Goal: Complete application form

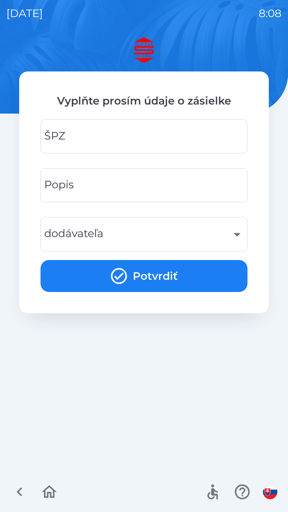
click at [119, 130] on input "ŠPZ" at bounding box center [144, 136] width 194 height 21
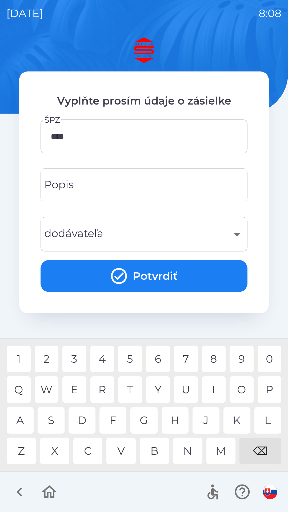
click at [22, 359] on div "1" at bounding box center [19, 358] width 24 height 27
click at [92, 448] on div "C" at bounding box center [87, 450] width 29 height 27
type input "*******"
click at [129, 183] on input "Popis" at bounding box center [144, 185] width 194 height 21
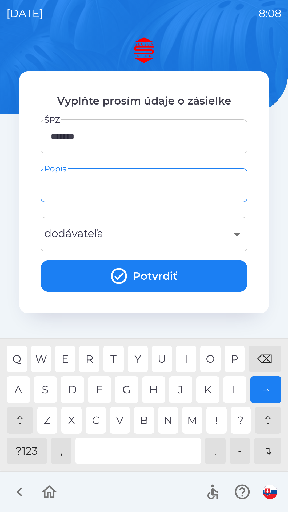
click at [22, 419] on div "⇧" at bounding box center [20, 420] width 27 height 27
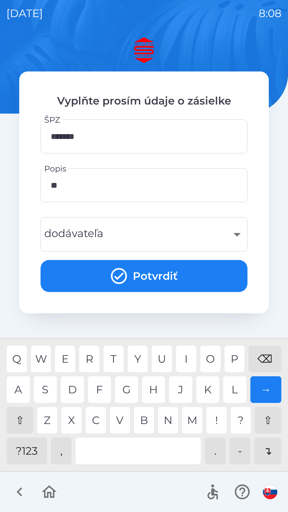
click at [65, 361] on div "E" at bounding box center [65, 358] width 20 height 27
click at [185, 360] on div "I" at bounding box center [186, 358] width 20 height 27
click at [94, 361] on div "R" at bounding box center [89, 358] width 20 height 27
click at [203, 356] on div "O" at bounding box center [210, 358] width 20 height 27
click at [182, 387] on div "J" at bounding box center [180, 389] width 23 height 27
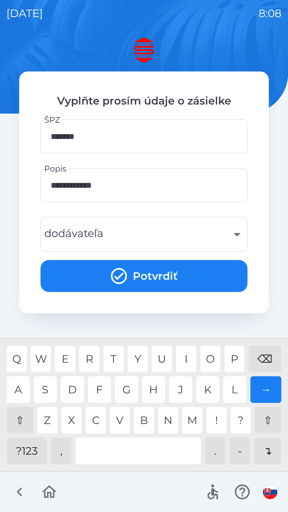
type input "**********"
click at [238, 232] on div "​" at bounding box center [144, 234] width 194 height 22
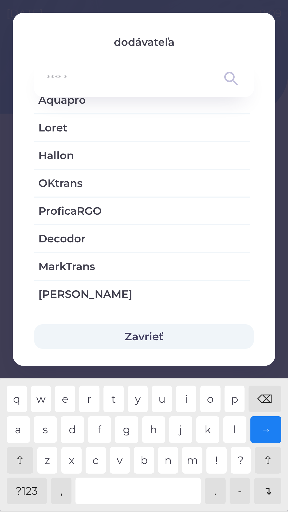
click at [66, 157] on span "Hallon" at bounding box center [141, 155] width 207 height 16
type input "***"
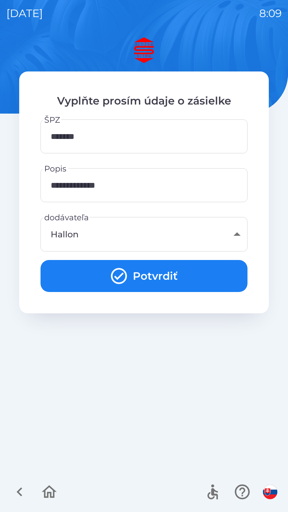
click at [160, 269] on button "Potvrdiť" at bounding box center [144, 276] width 207 height 32
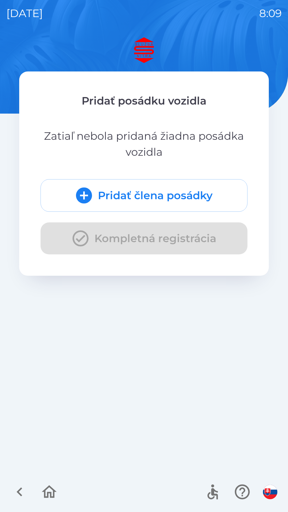
click at [110, 194] on button "Pridať člena posádky" at bounding box center [144, 195] width 207 height 33
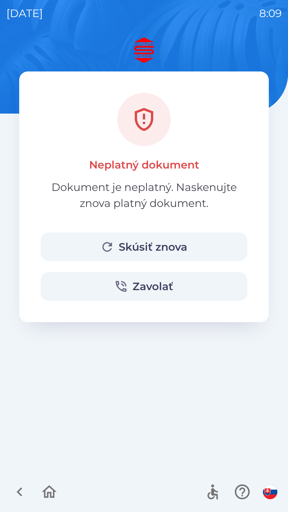
click at [150, 251] on button "Skúsiť znova" at bounding box center [144, 246] width 207 height 29
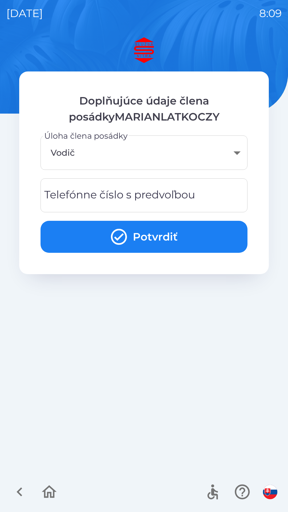
click at [106, 149] on body "[DATE] 8:09 Doplňujúce údaje člena posádkyMARIANLATKOCZY Úloha člena posádky Vo…" at bounding box center [144, 256] width 288 height 512
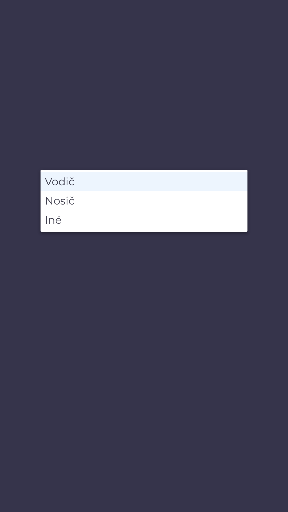
click at [83, 178] on li "Vodič" at bounding box center [144, 181] width 207 height 19
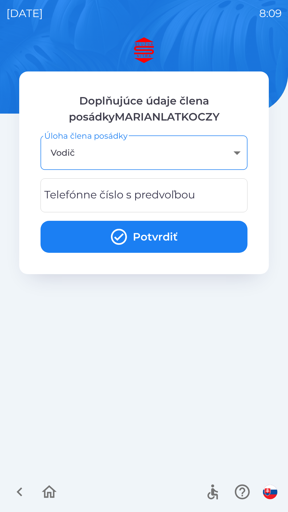
click at [131, 194] on div "Telefónne číslo s predvoľbou Telefónne číslo s predvoľbou" at bounding box center [144, 195] width 207 height 34
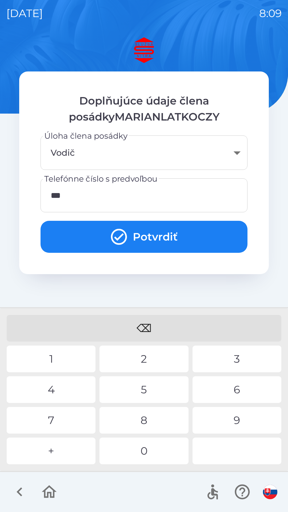
click at [66, 387] on div "4" at bounding box center [51, 389] width 89 height 27
click at [154, 417] on div "8" at bounding box center [143, 420] width 89 height 27
click at [153, 241] on button "Potvrdiť" at bounding box center [144, 237] width 207 height 32
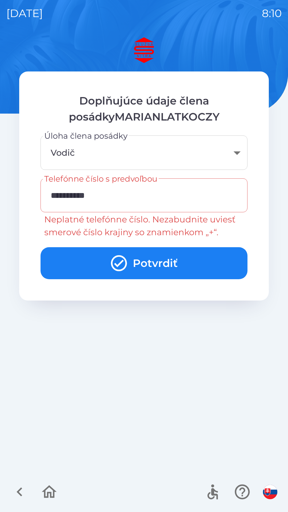
click at [55, 194] on input "**********" at bounding box center [144, 195] width 194 height 21
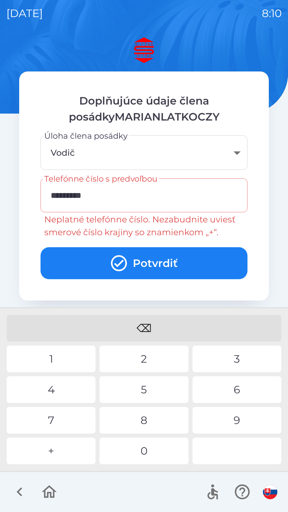
click at [58, 192] on input "*********" at bounding box center [144, 195] width 194 height 21
click at [52, 194] on input "********" at bounding box center [144, 195] width 194 height 21
click at [63, 448] on div "+" at bounding box center [51, 450] width 89 height 27
click at [144, 356] on div "2" at bounding box center [143, 358] width 89 height 27
click at [157, 265] on button "Potvrdiť" at bounding box center [144, 263] width 207 height 32
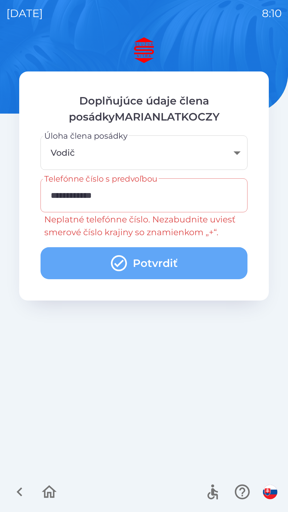
click at [130, 262] on button "Potvrdiť" at bounding box center [144, 263] width 207 height 32
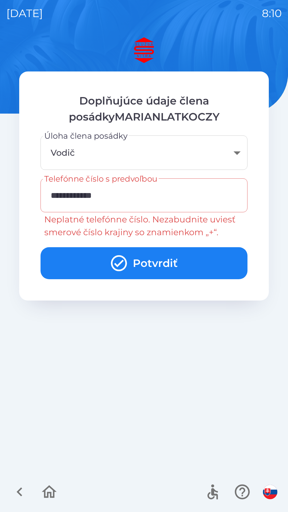
click at [127, 258] on icon "submit" at bounding box center [118, 263] width 19 height 19
click at [100, 195] on input "**********" at bounding box center [144, 195] width 194 height 21
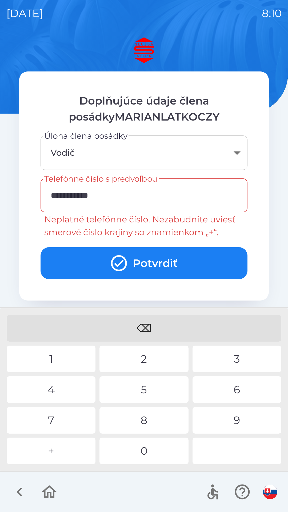
click at [151, 326] on div "⌫" at bounding box center [144, 328] width 275 height 27
click at [150, 448] on div "0" at bounding box center [143, 450] width 89 height 27
type input "**********"
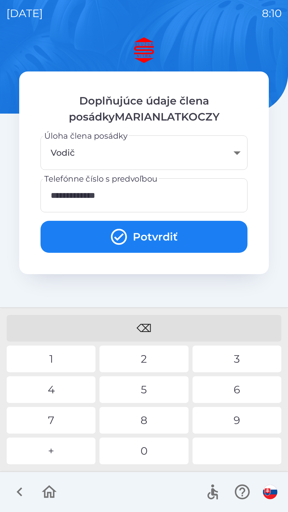
click at [151, 236] on button "Potvrdiť" at bounding box center [144, 237] width 207 height 32
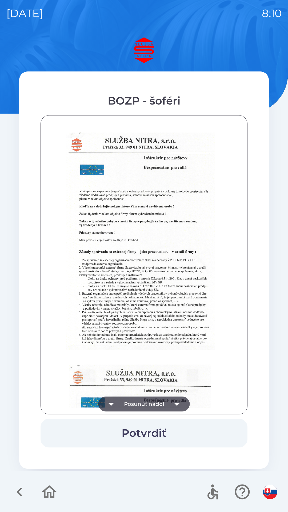
click at [179, 404] on icon "button" at bounding box center [177, 403] width 15 height 15
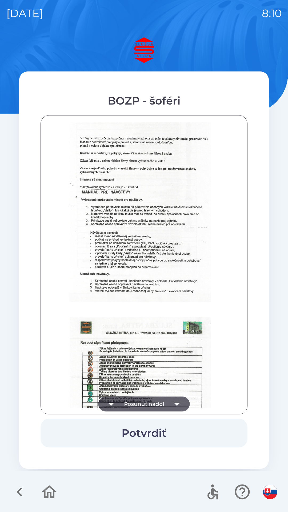
click at [155, 433] on button "Potvrdiť" at bounding box center [144, 433] width 207 height 29
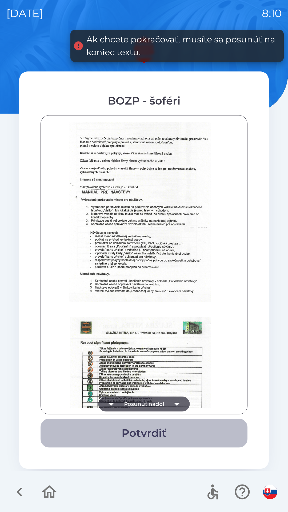
click at [169, 431] on button "Potvrdiť" at bounding box center [144, 433] width 207 height 29
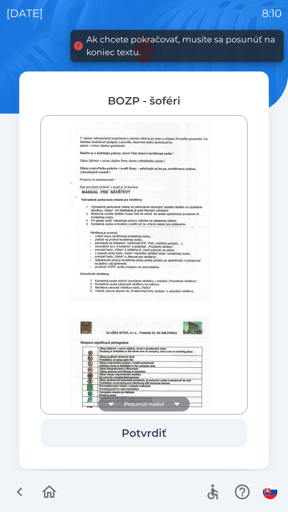
click at [179, 403] on icon "button" at bounding box center [177, 404] width 6 height 3
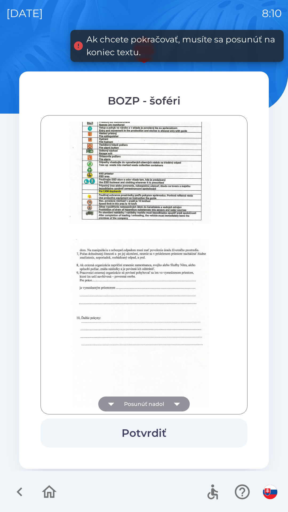
click at [181, 404] on icon "button" at bounding box center [177, 403] width 15 height 15
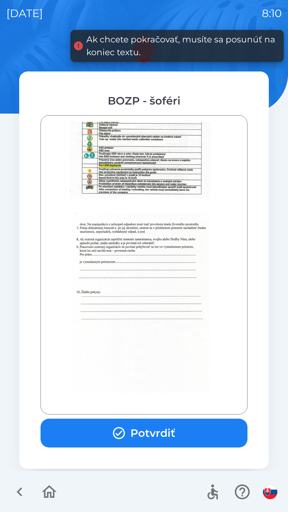
click at [184, 402] on div at bounding box center [144, 265] width 194 height 286
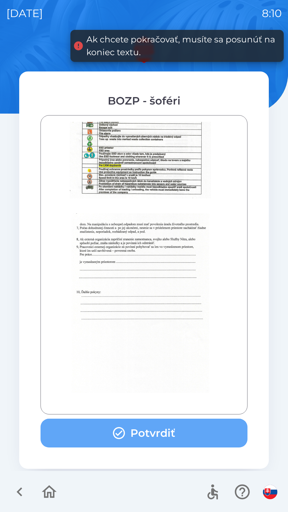
click at [164, 431] on button "Potvrdiť" at bounding box center [144, 433] width 207 height 29
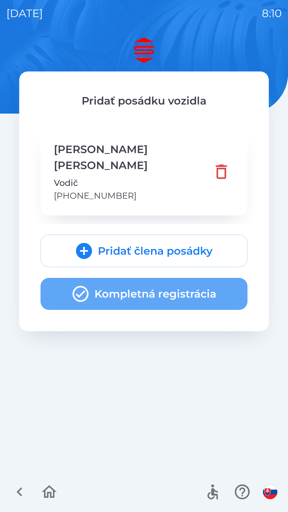
click at [150, 278] on button "Kompletná registrácia" at bounding box center [144, 294] width 207 height 32
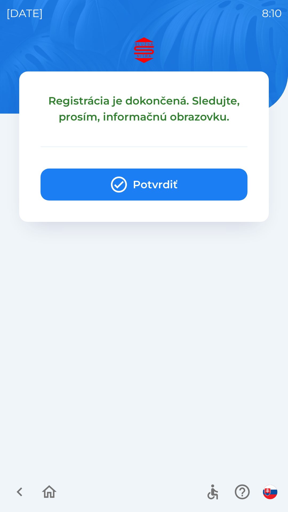
click at [157, 186] on button "Potvrdiť" at bounding box center [144, 184] width 207 height 32
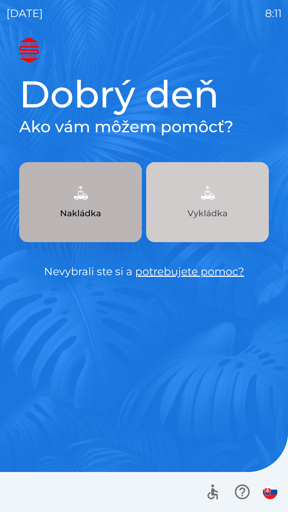
click at [208, 200] on img "button" at bounding box center [207, 192] width 23 height 23
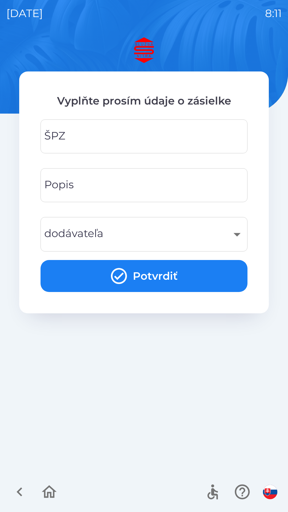
click at [130, 130] on input "ŠPZ" at bounding box center [144, 136] width 194 height 21
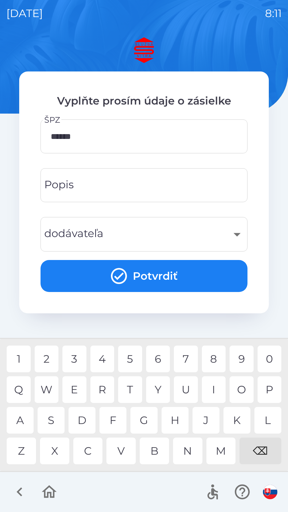
type input "*******"
click at [95, 233] on div "​" at bounding box center [144, 234] width 194 height 22
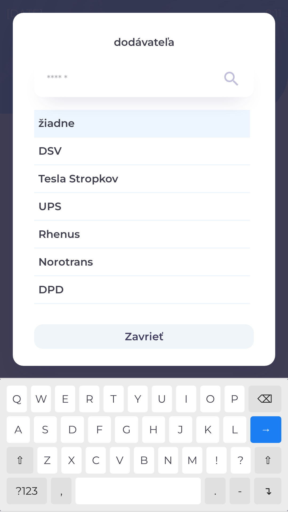
click at [20, 459] on div "⇧" at bounding box center [20, 460] width 27 height 27
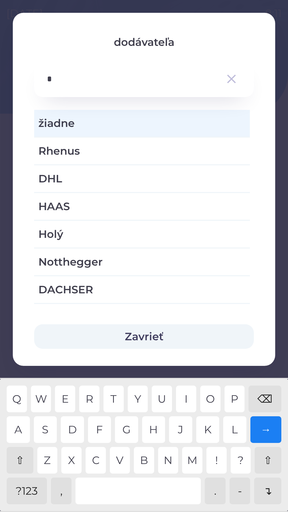
click at [155, 427] on div "H" at bounding box center [153, 429] width 23 height 27
type input "**"
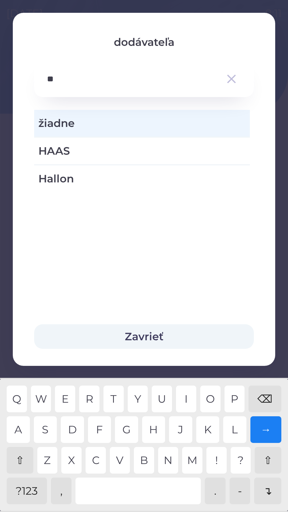
click at [21, 424] on div "A" at bounding box center [18, 429] width 23 height 27
click at [81, 182] on span "Hallon" at bounding box center [141, 179] width 207 height 16
type input "***"
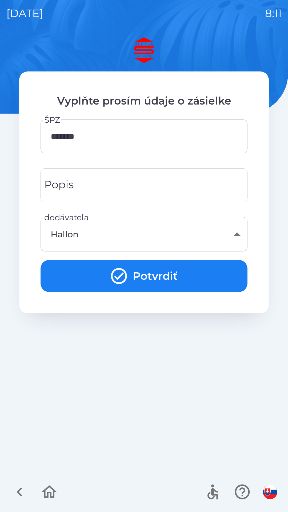
click at [171, 271] on button "Potvrdiť" at bounding box center [144, 276] width 207 height 32
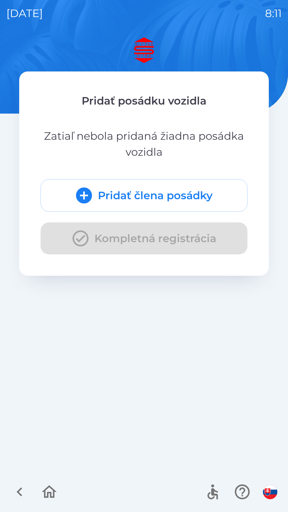
click at [160, 188] on button "Pridať člena posádky" at bounding box center [144, 195] width 207 height 33
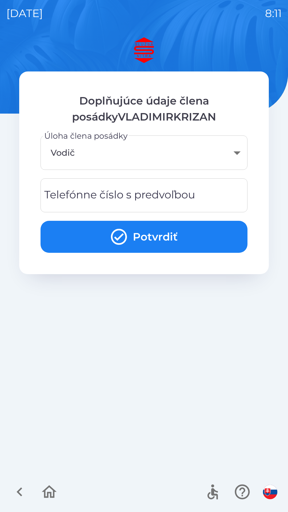
click at [147, 189] on div "Telefónne číslo s predvoľbou Telefónne číslo s predvoľbou" at bounding box center [144, 195] width 207 height 34
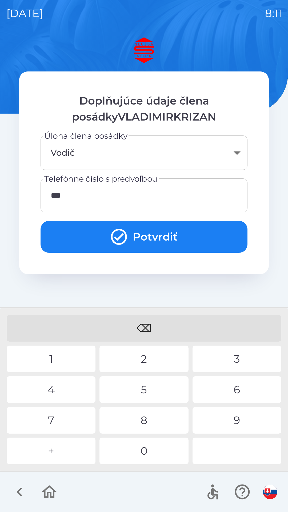
click at [144, 353] on div "2" at bounding box center [143, 358] width 89 height 27
click at [55, 352] on div "1" at bounding box center [51, 358] width 89 height 27
click at [146, 448] on div "0" at bounding box center [143, 450] width 89 height 27
type input "**********"
click at [134, 233] on button "Potvrdiť" at bounding box center [144, 237] width 207 height 32
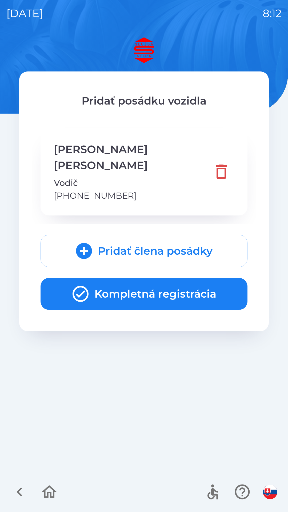
click at [152, 278] on button "Kompletná registrácia" at bounding box center [144, 294] width 207 height 32
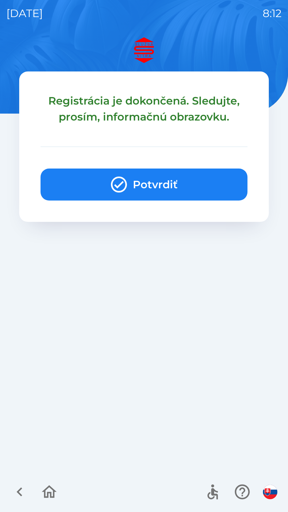
click at [155, 183] on button "Potvrdiť" at bounding box center [144, 184] width 207 height 32
